Goal: Transaction & Acquisition: Purchase product/service

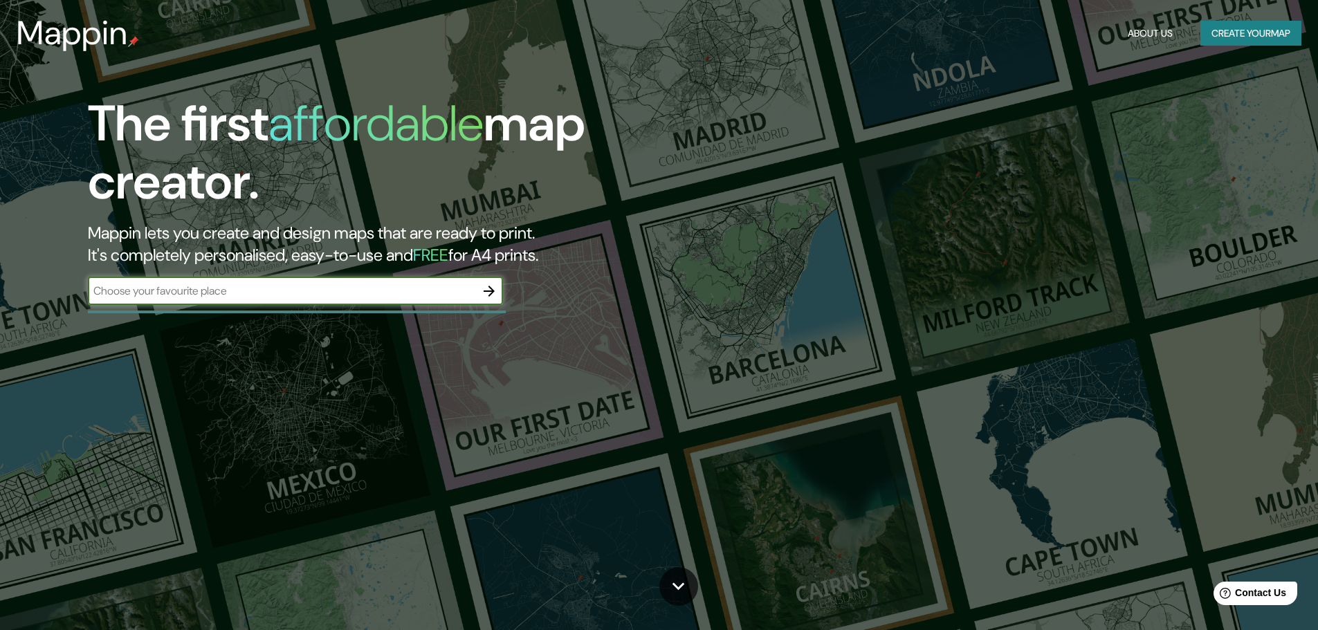
click at [310, 292] on input "text" at bounding box center [282, 291] width 388 height 16
type input "el masnou"
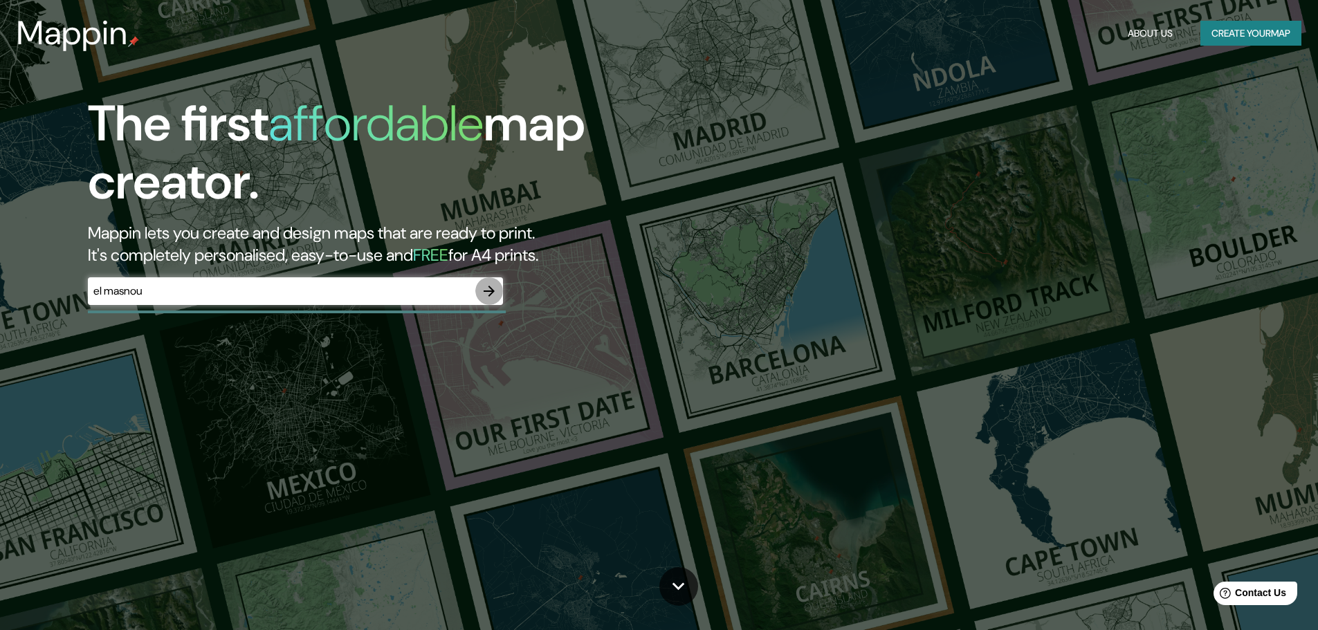
click at [491, 288] on icon "button" at bounding box center [489, 291] width 11 height 11
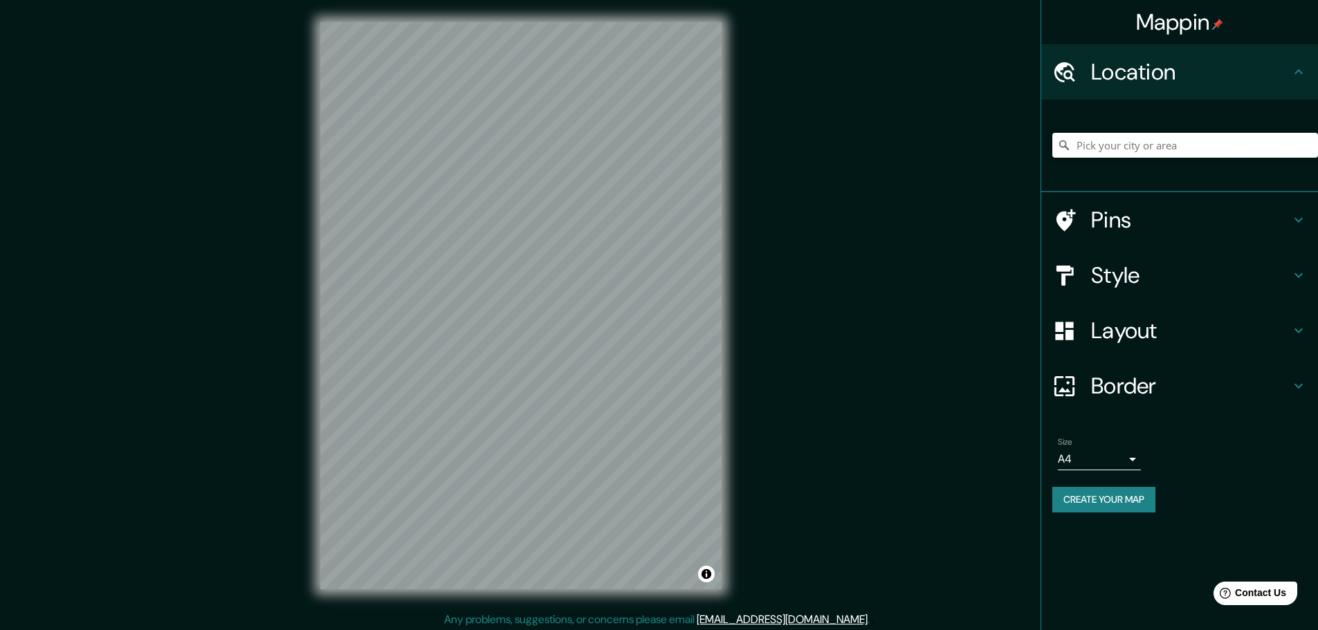
click at [1113, 147] on input "Pick your city or area" at bounding box center [1186, 145] width 266 height 25
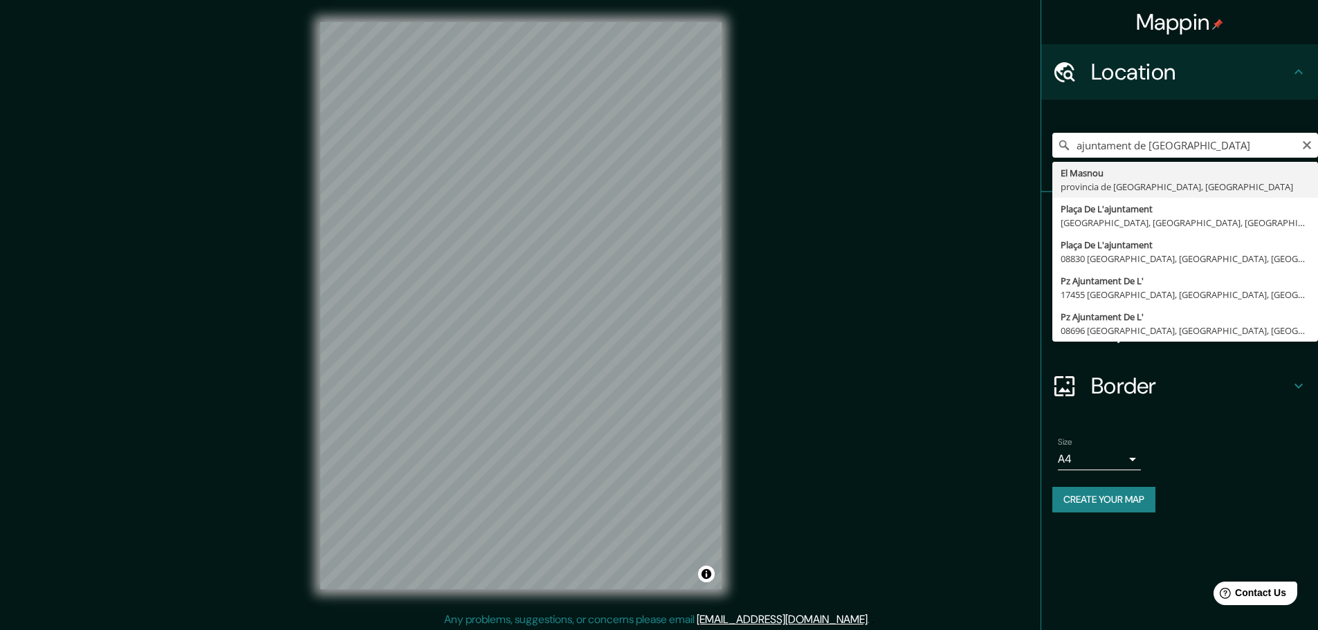
type input "[GEOGRAPHIC_DATA], [GEOGRAPHIC_DATA], [GEOGRAPHIC_DATA]"
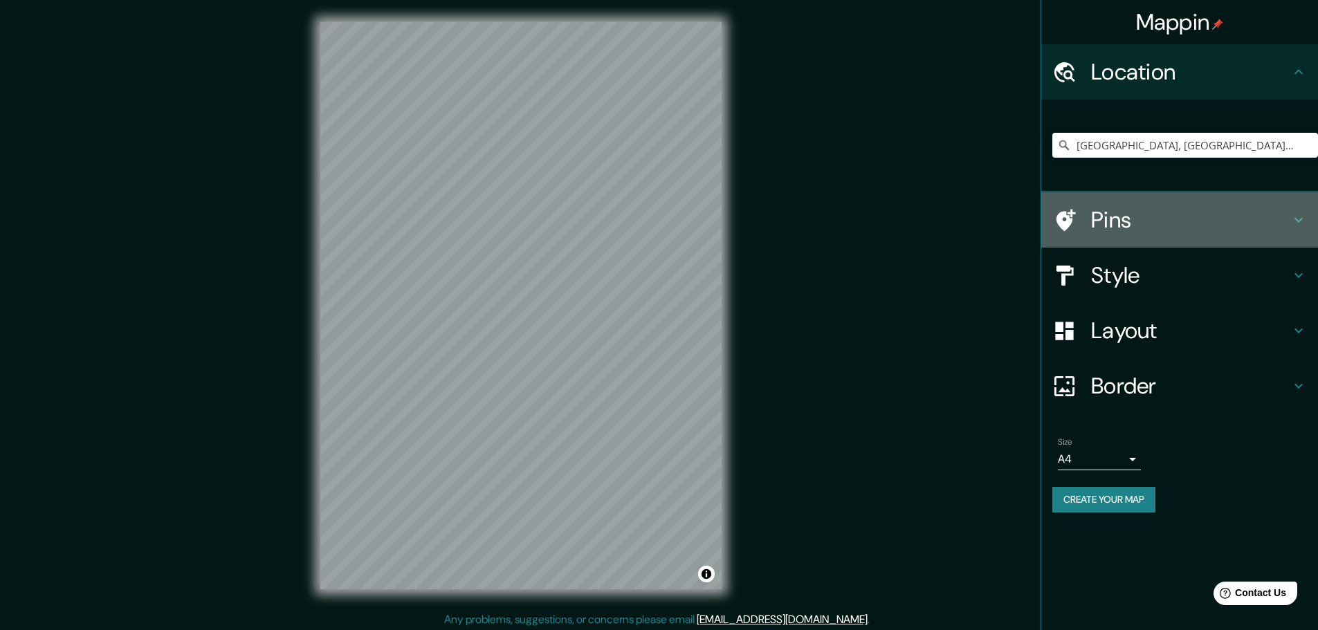
click at [1304, 218] on icon at bounding box center [1299, 220] width 17 height 17
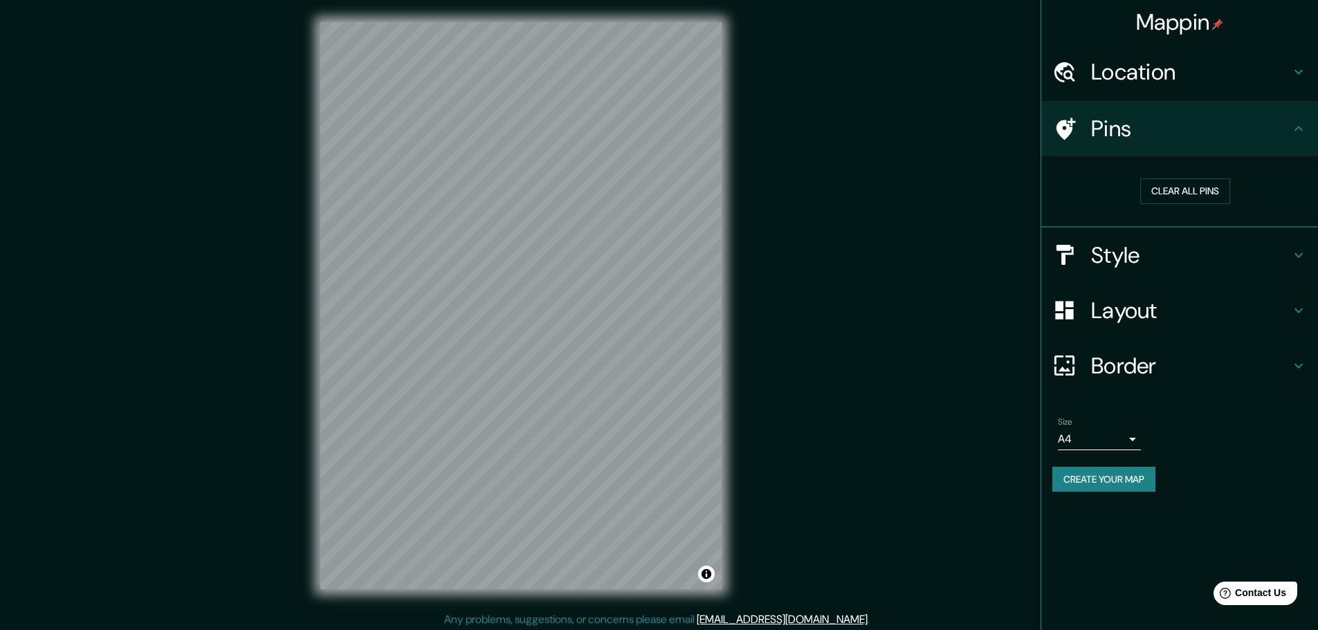
click at [1107, 133] on h4 "Pins" at bounding box center [1190, 129] width 199 height 28
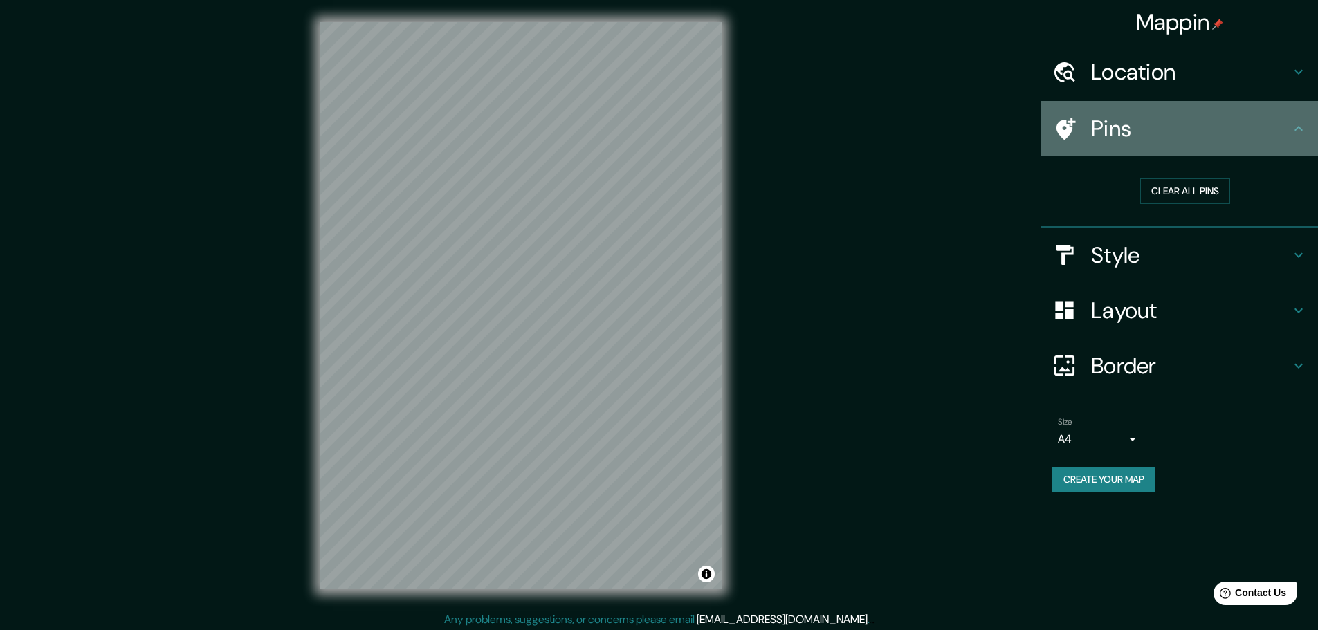
click at [1066, 127] on icon at bounding box center [1065, 129] width 24 height 24
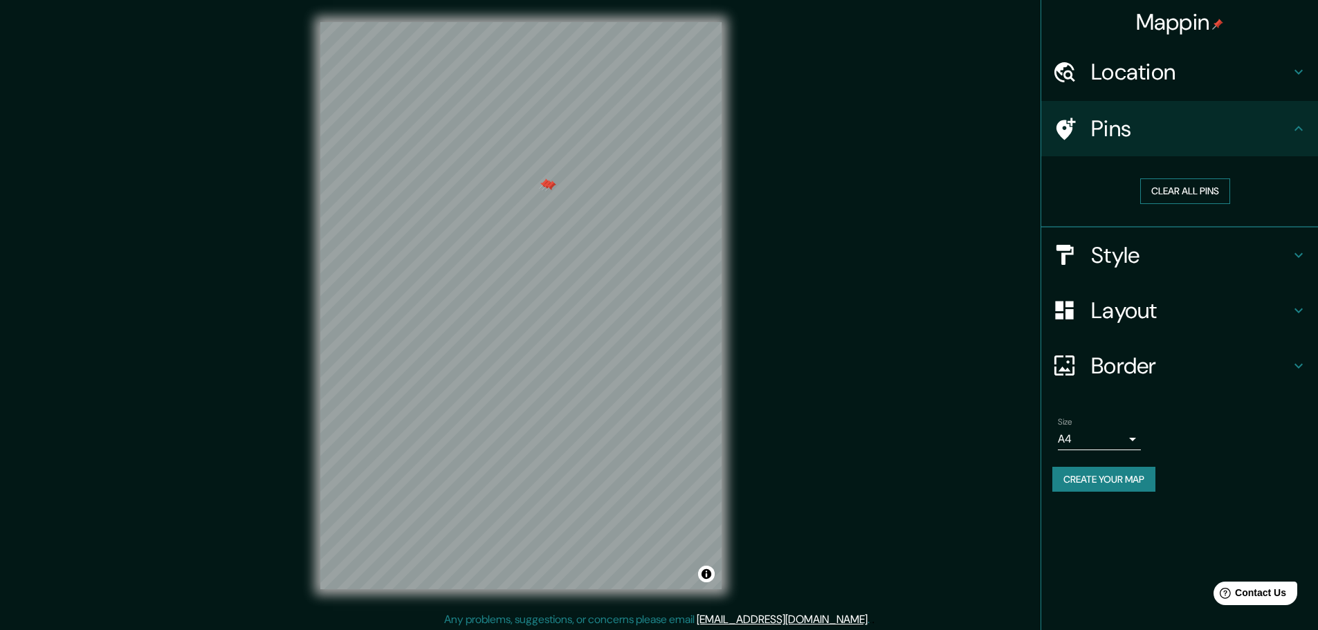
click at [1172, 191] on button "Clear all pins" at bounding box center [1186, 192] width 90 height 26
click at [1298, 70] on icon at bounding box center [1299, 72] width 17 height 17
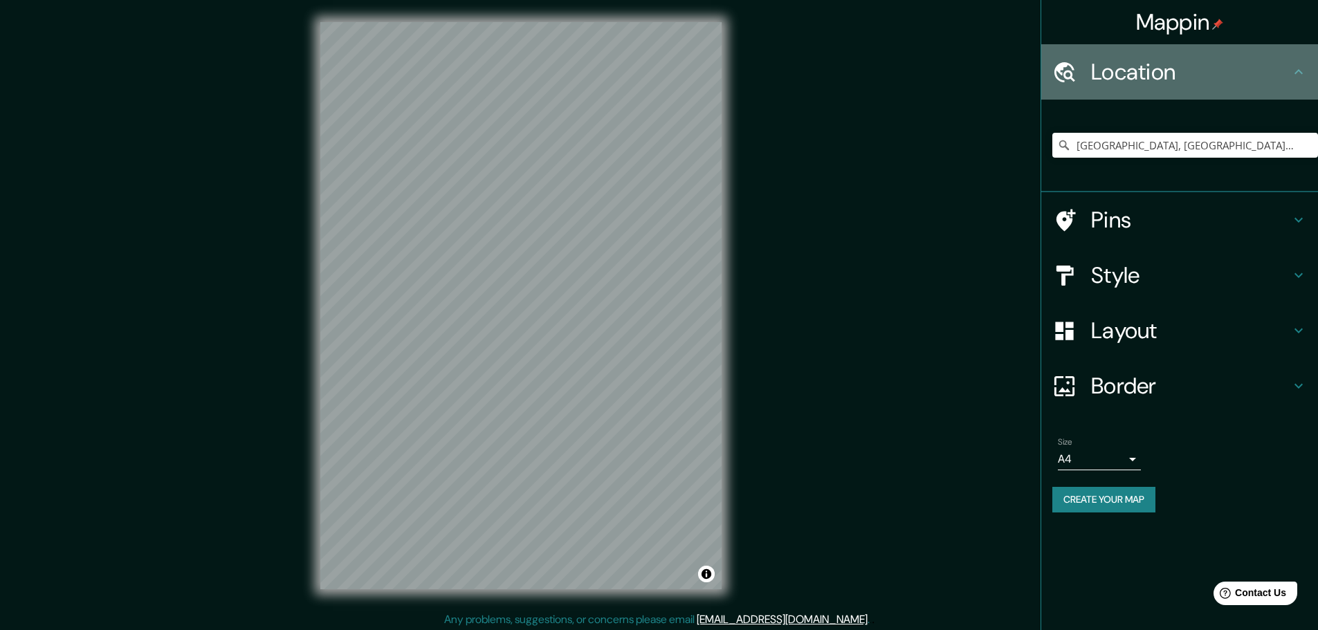
click at [1298, 70] on icon at bounding box center [1299, 71] width 8 height 5
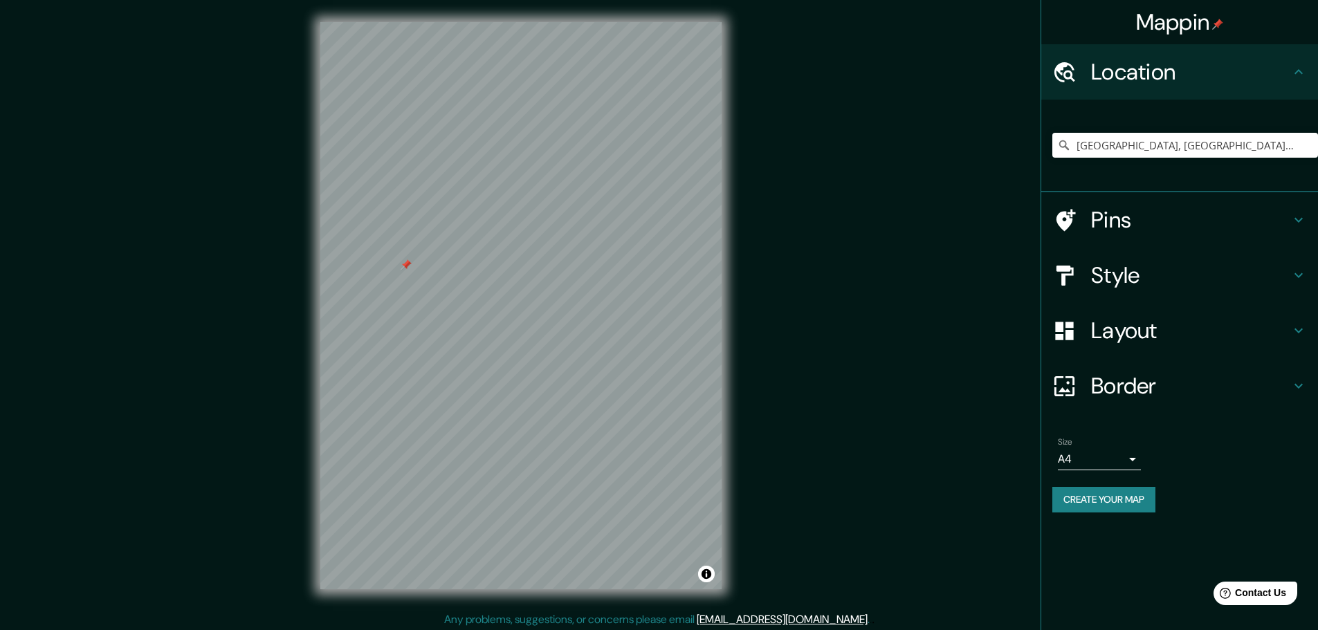
click at [1100, 216] on h4 "Pins" at bounding box center [1190, 220] width 199 height 28
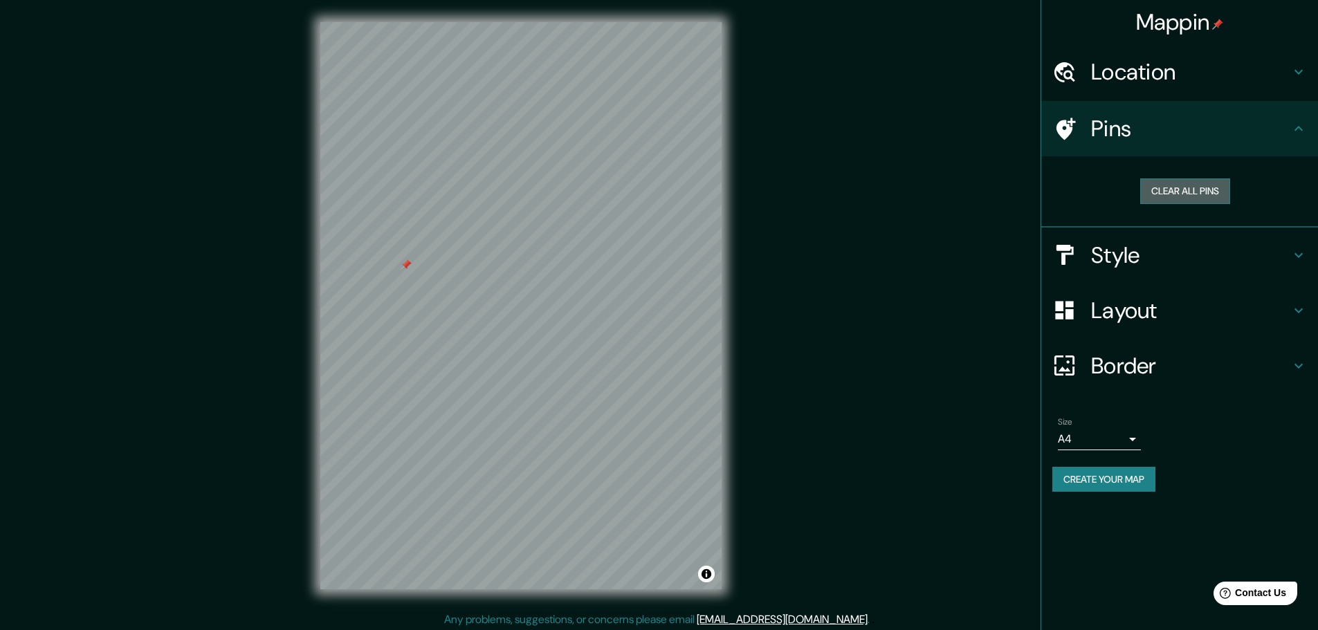
click at [1192, 191] on button "Clear all pins" at bounding box center [1186, 192] width 90 height 26
click at [1298, 308] on icon at bounding box center [1299, 310] width 17 height 17
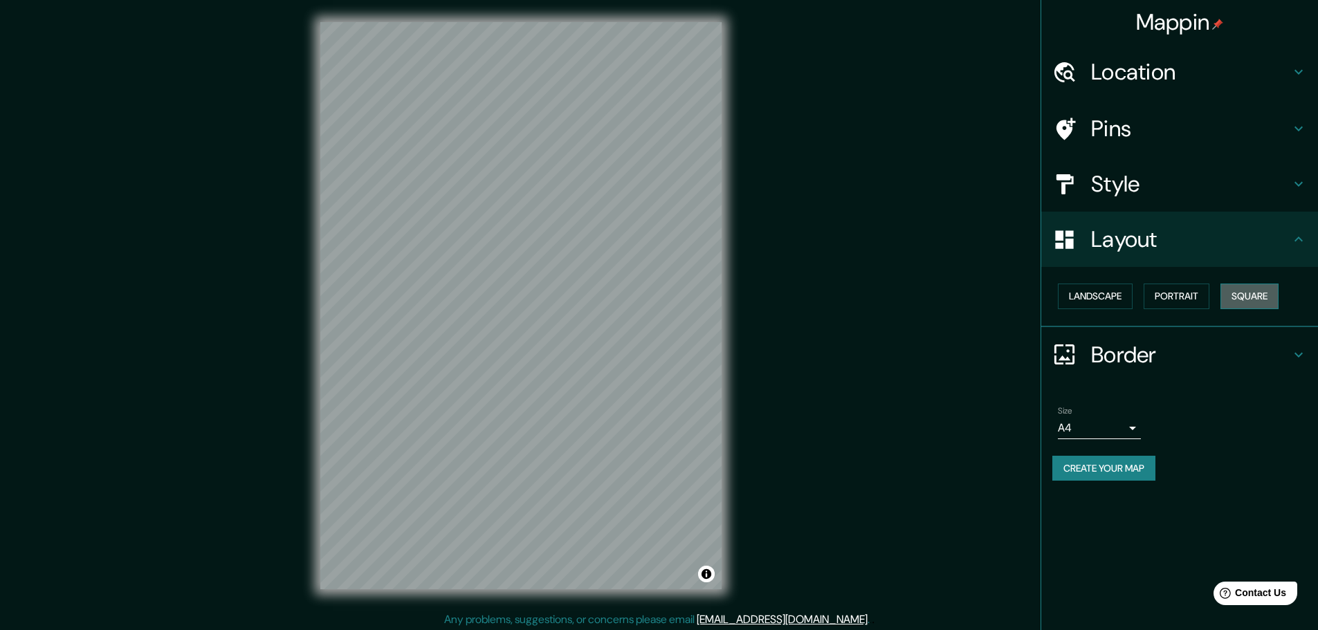
click at [1249, 303] on button "Square" at bounding box center [1250, 297] width 58 height 26
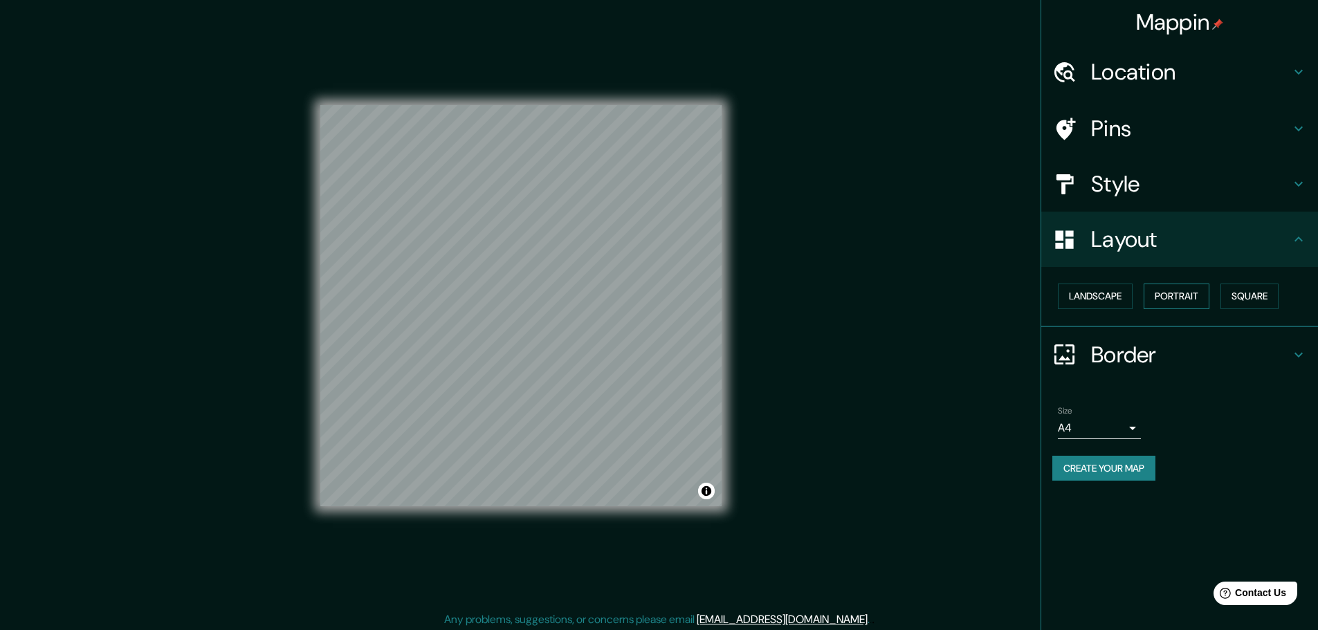
click at [1208, 297] on button "Portrait" at bounding box center [1177, 297] width 66 height 26
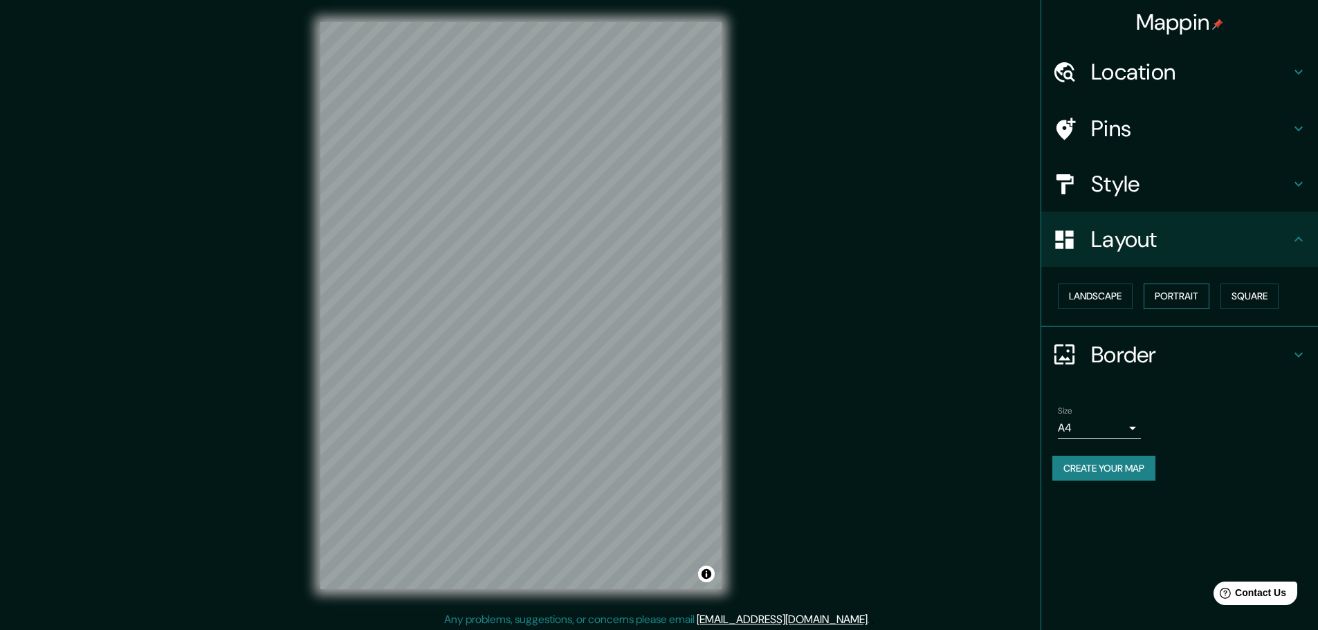
click at [1181, 296] on button "Portrait" at bounding box center [1177, 297] width 66 height 26
click at [1056, 288] on div "Landscape [GEOGRAPHIC_DATA]" at bounding box center [1186, 296] width 266 height 37
click at [1091, 296] on button "Landscape" at bounding box center [1095, 297] width 75 height 26
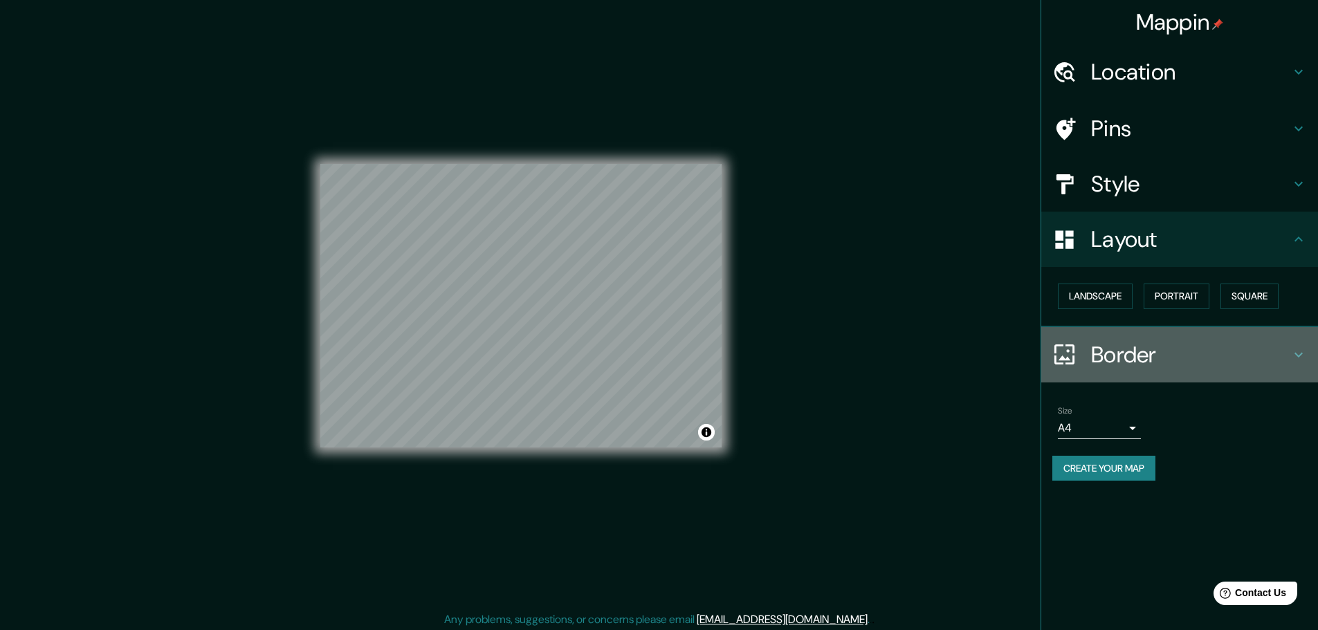
click at [1305, 350] on icon at bounding box center [1299, 355] width 17 height 17
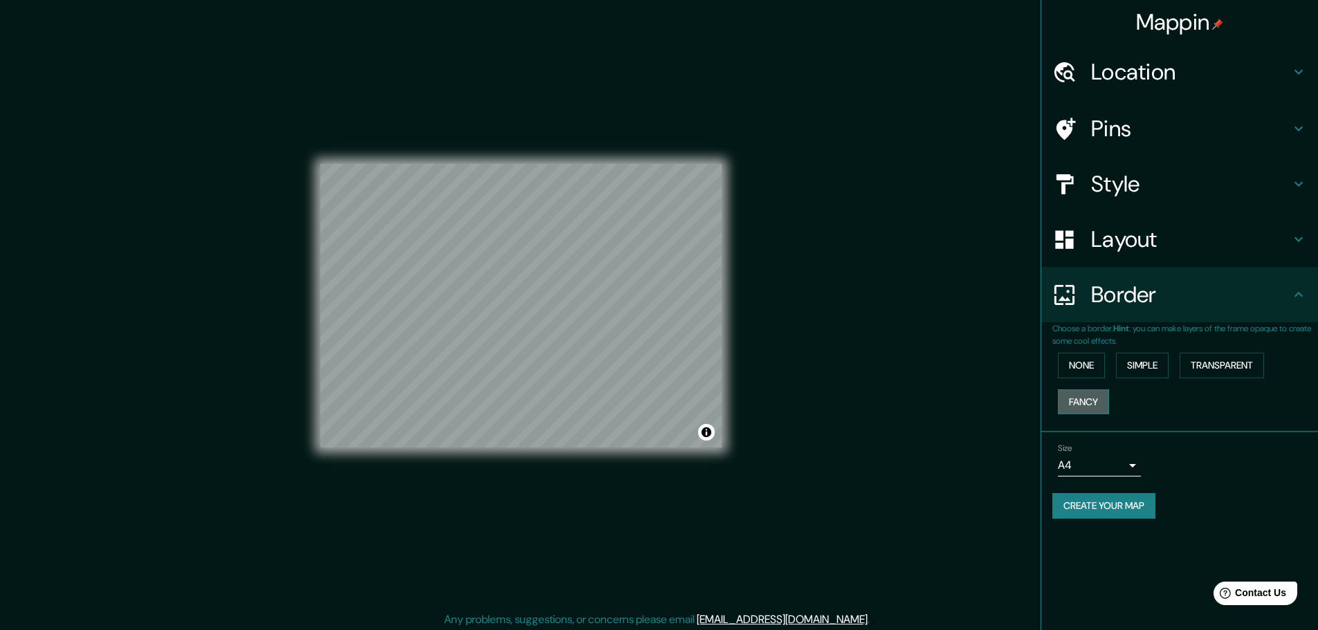
click at [1071, 407] on button "Fancy" at bounding box center [1083, 403] width 51 height 26
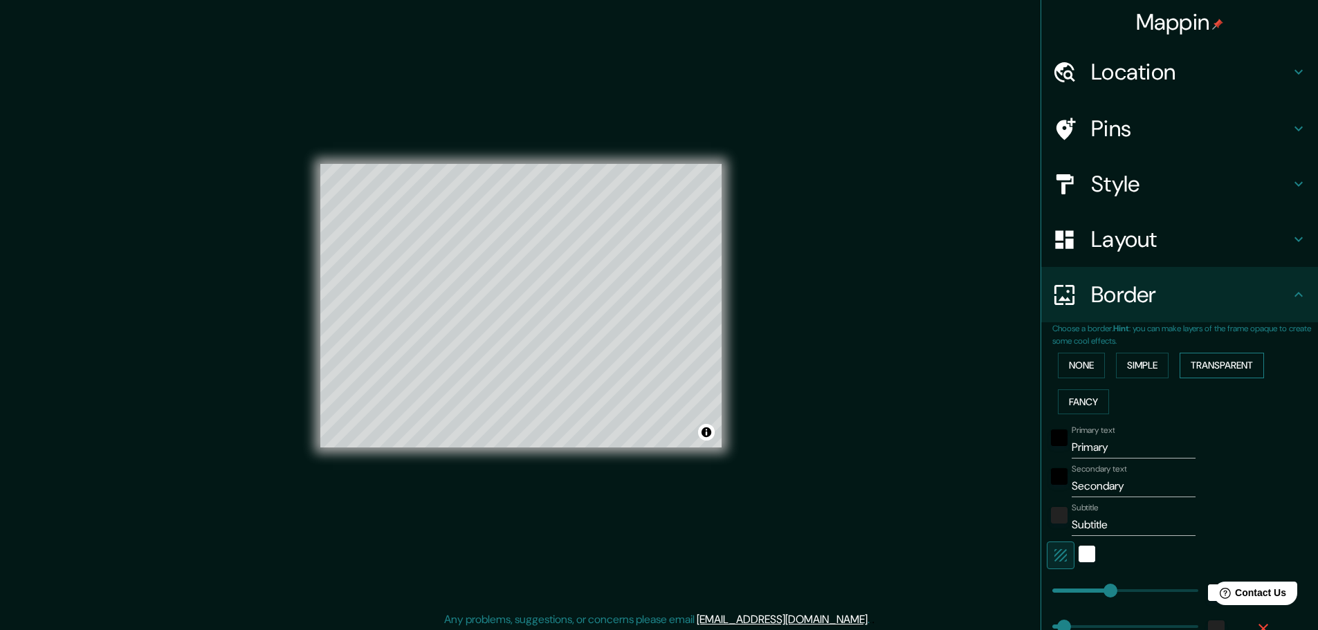
click at [1238, 365] on button "Transparent" at bounding box center [1222, 366] width 84 height 26
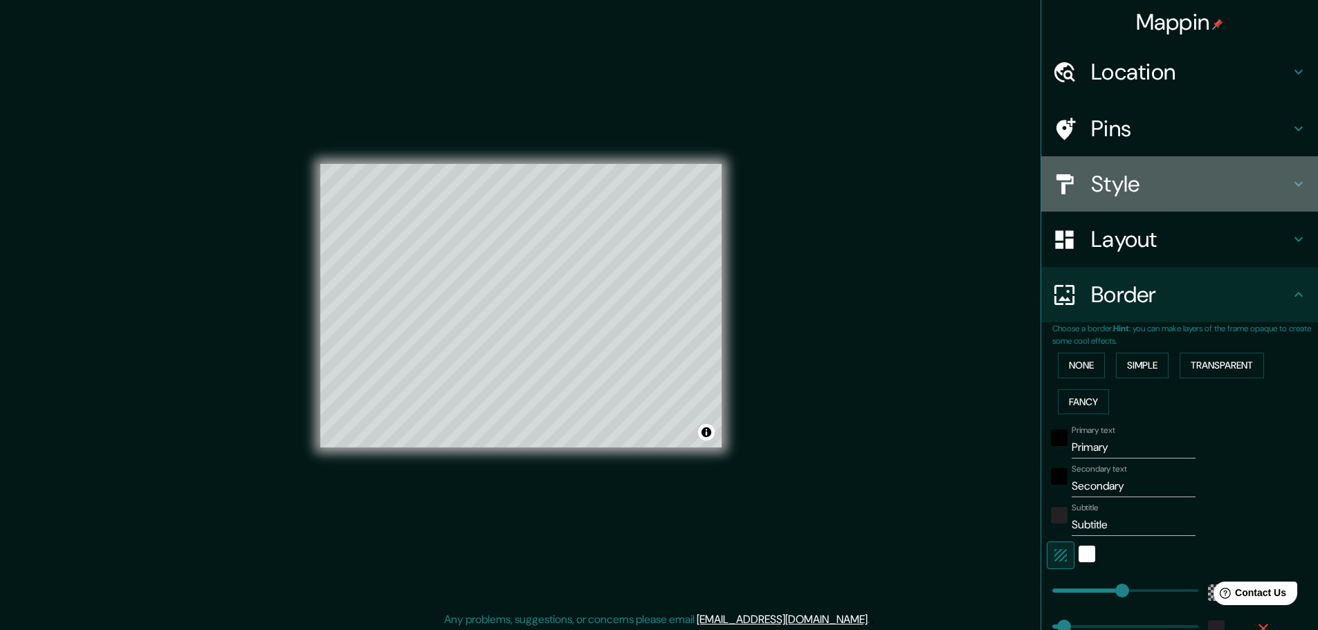
click at [1233, 192] on h4 "Style" at bounding box center [1190, 184] width 199 height 28
type input "278"
type input "46"
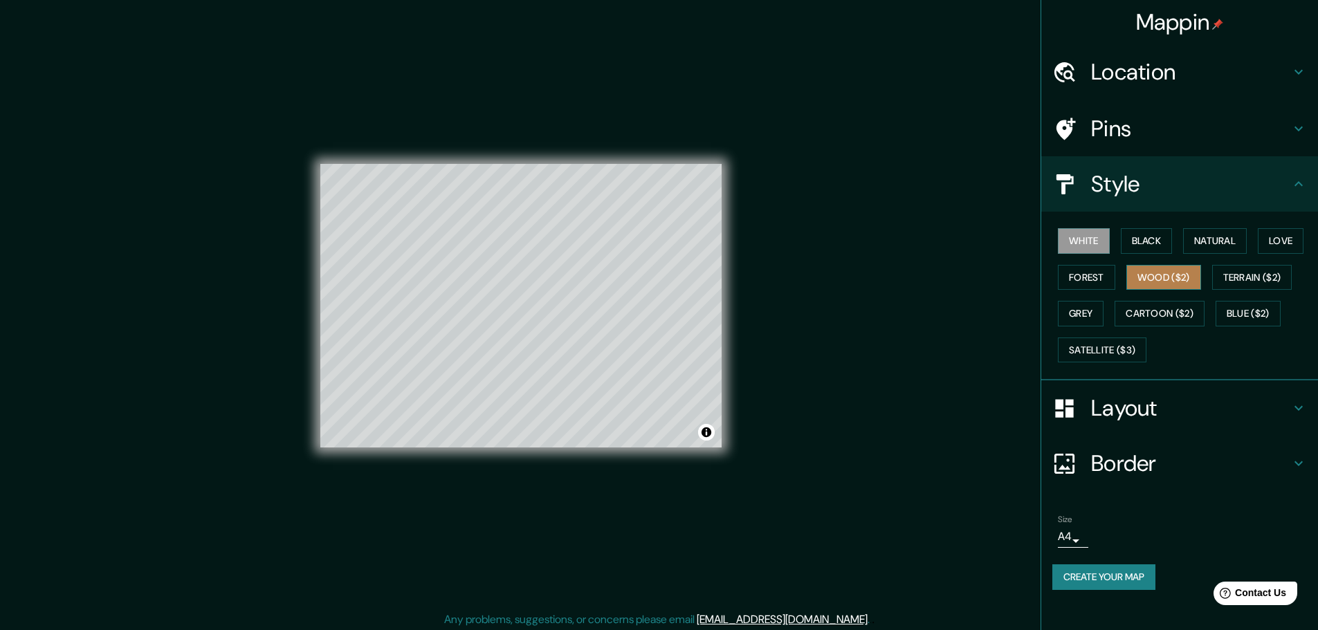
click at [1165, 278] on button "Wood ($2)" at bounding box center [1164, 278] width 75 height 26
click at [1193, 309] on button "Cartoon ($2)" at bounding box center [1160, 314] width 90 height 26
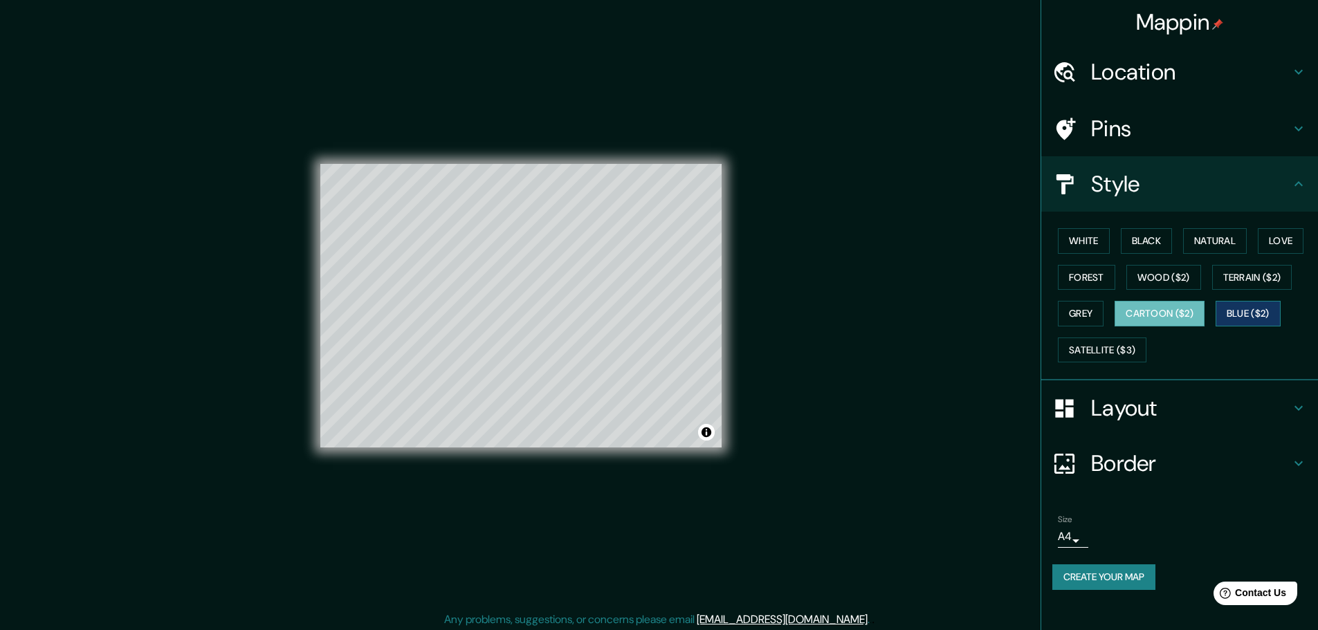
click at [1278, 311] on button "Blue ($2)" at bounding box center [1248, 314] width 65 height 26
click at [1096, 270] on button "Forest" at bounding box center [1086, 278] width 57 height 26
